Goal: Submit feedback/report problem: Submit feedback/report problem

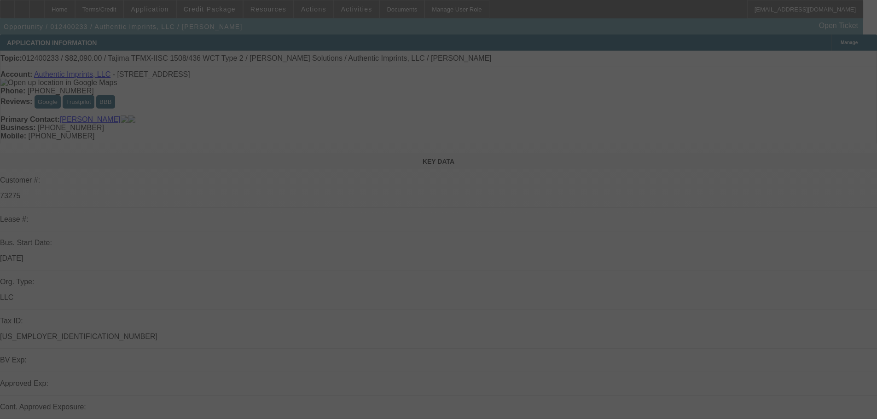
scroll to position [1, 0]
select select "0"
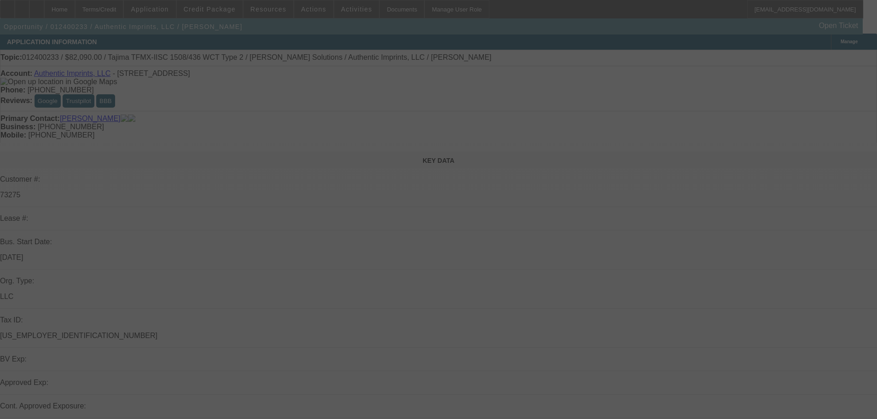
select select "0"
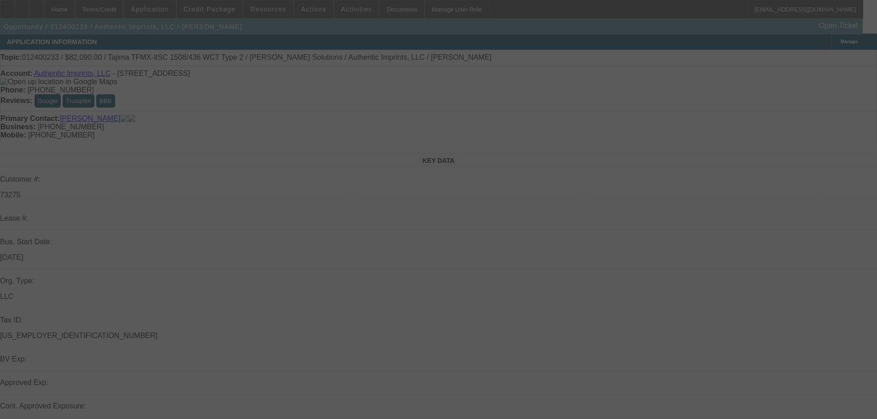
select select "0"
select select "0.1"
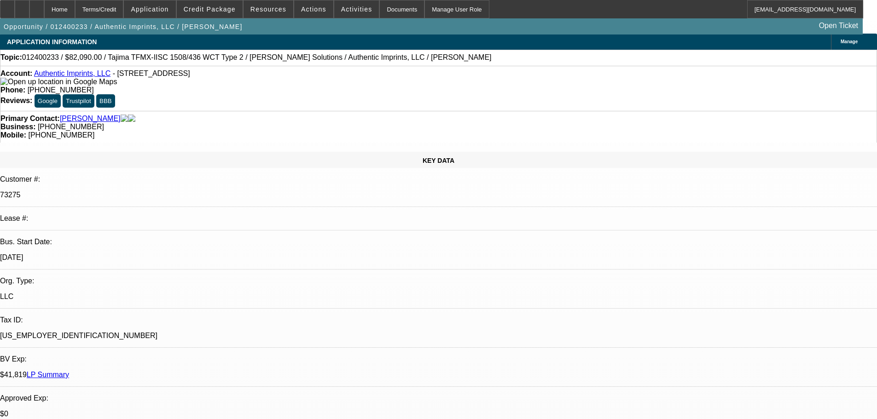
select select "2"
select select "4"
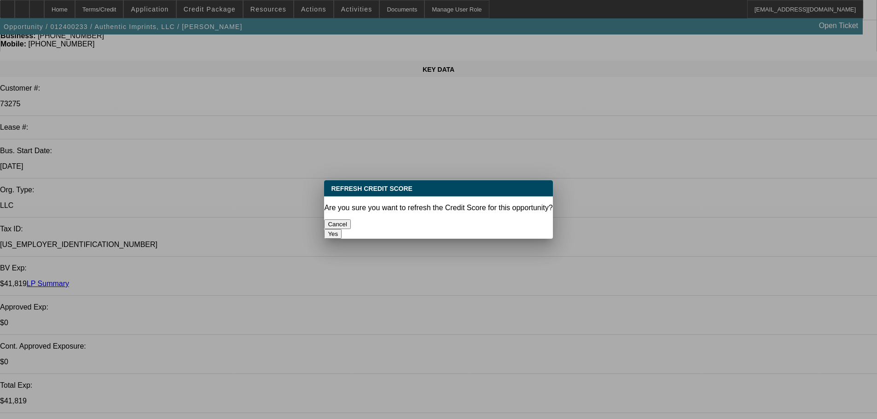
scroll to position [0, 0]
click at [342, 229] on button "Yes" at bounding box center [332, 234] width 17 height 10
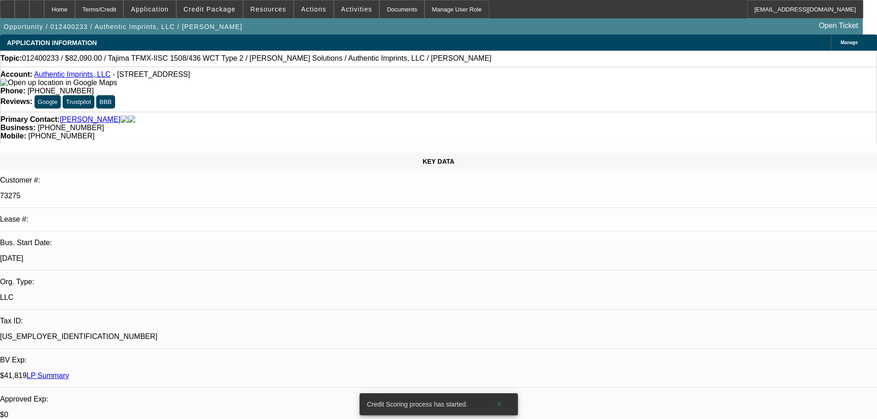
scroll to position [92, 0]
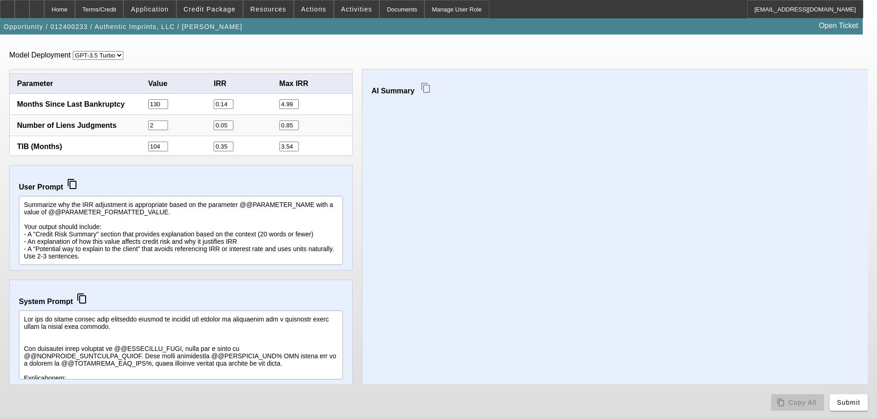
scroll to position [7, 0]
drag, startPoint x: 854, startPoint y: 400, endPoint x: 754, endPoint y: 398, distance: 100.4
click at [734, 398] on div "content_copy Copy All Submit" at bounding box center [438, 402] width 858 height 17
click at [857, 403] on span "Submit" at bounding box center [848, 402] width 23 height 7
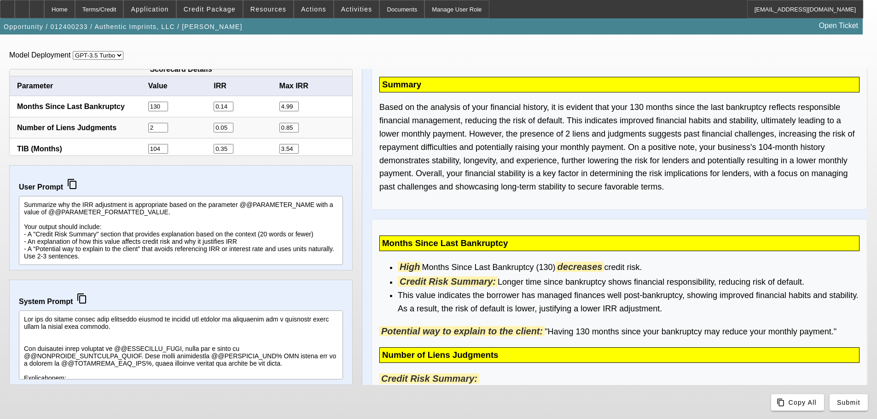
scroll to position [0, 0]
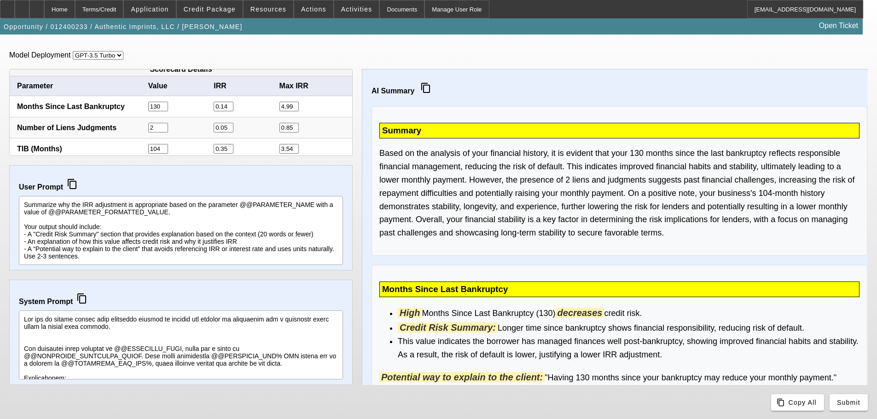
click at [119, 53] on select "GPT-3.5 Turbo GPT-4o" at bounding box center [98, 55] width 51 height 9
select select "2"
click at [73, 51] on select "GPT-3.5 Turbo GPT-4o" at bounding box center [98, 55] width 51 height 9
click at [854, 403] on span "Submit" at bounding box center [848, 402] width 23 height 7
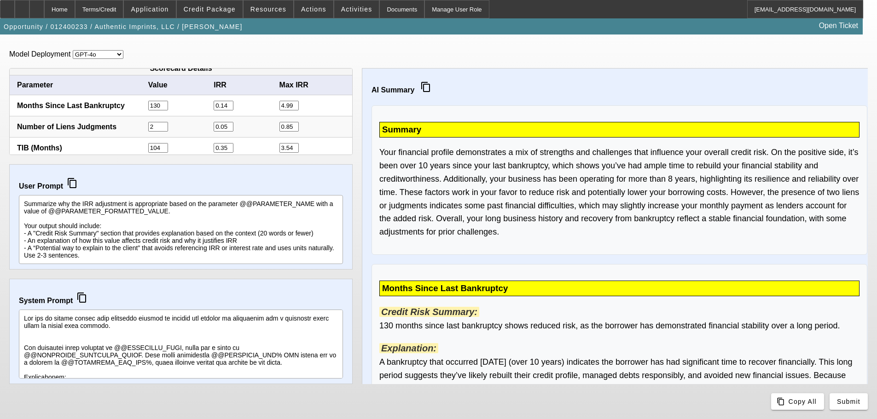
click at [182, 45] on form "Model Deployment GPT-3.5 Turbo GPT-4o Scorecard Details Parameter Value IRR Max…" at bounding box center [438, 227] width 877 height 386
